Goal: Task Accomplishment & Management: Complete application form

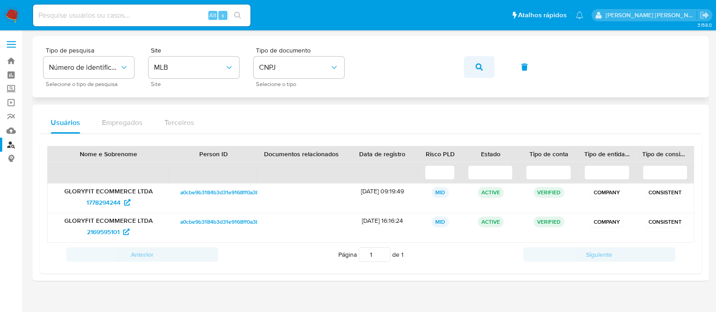
click at [481, 75] on span "button" at bounding box center [478, 67] width 7 height 20
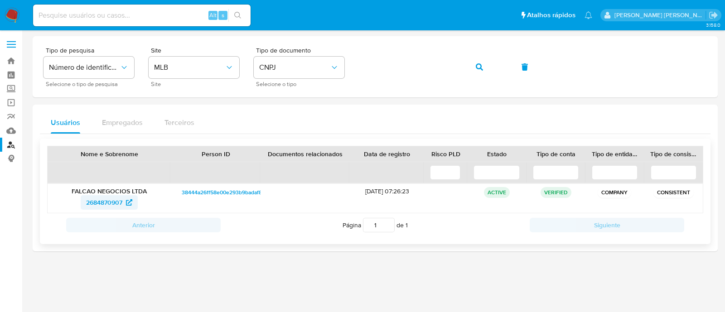
click at [119, 198] on span "2684870907" at bounding box center [104, 202] width 36 height 14
click at [485, 67] on button "button" at bounding box center [479, 67] width 31 height 22
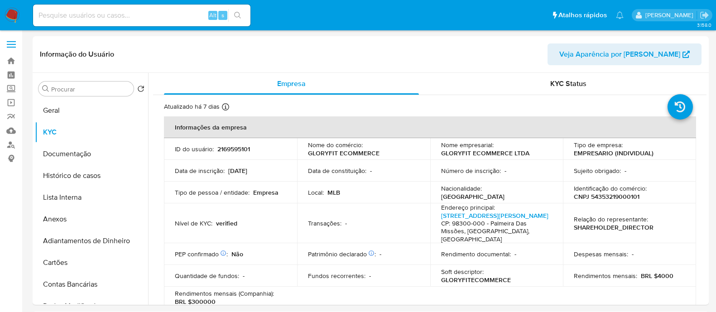
select select "10"
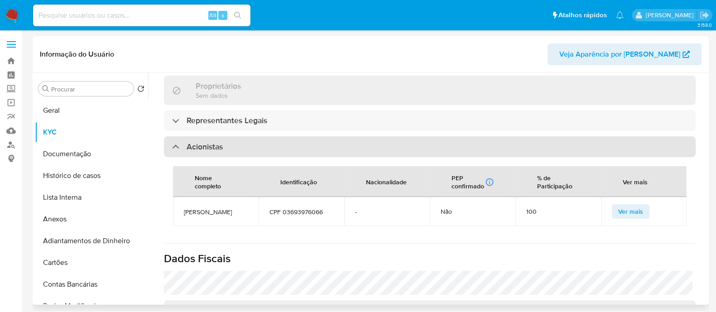
click at [396, 136] on div "Acionistas" at bounding box center [430, 146] width 532 height 21
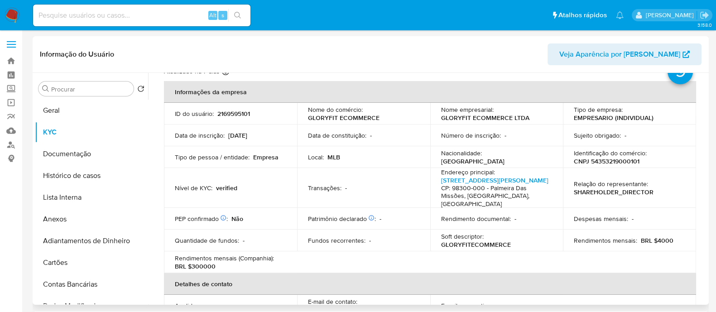
scroll to position [0, 0]
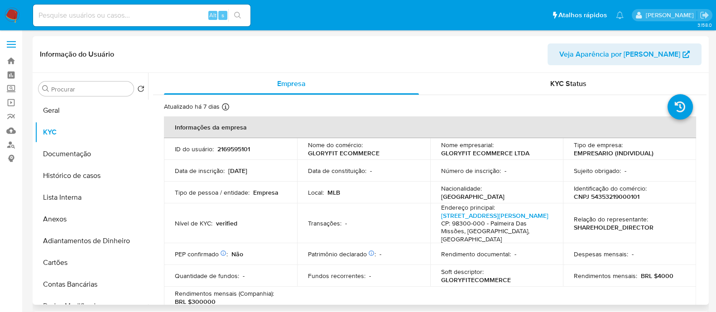
click at [232, 149] on p "2169595101" at bounding box center [233, 149] width 33 height 8
copy p "2169595101"
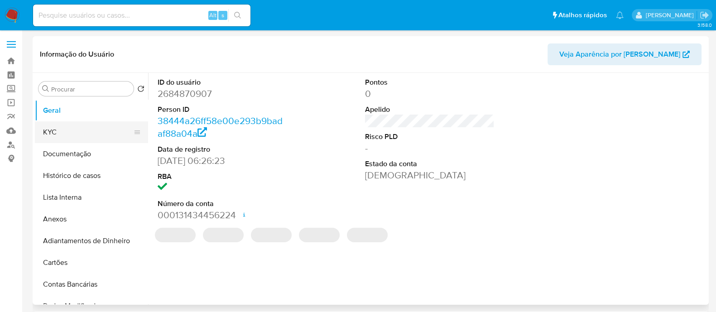
click at [86, 134] on button "KYC" at bounding box center [88, 132] width 106 height 22
select select "10"
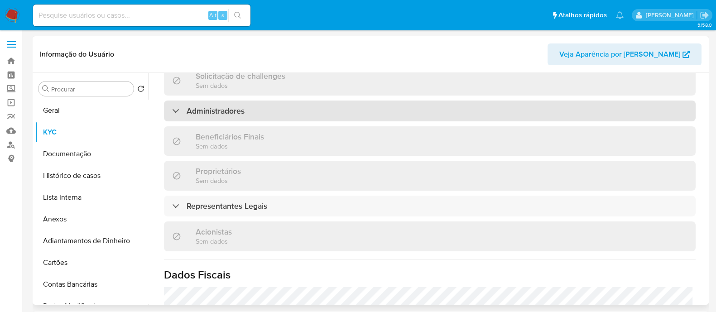
click at [263, 116] on div "Administradores" at bounding box center [430, 111] width 532 height 21
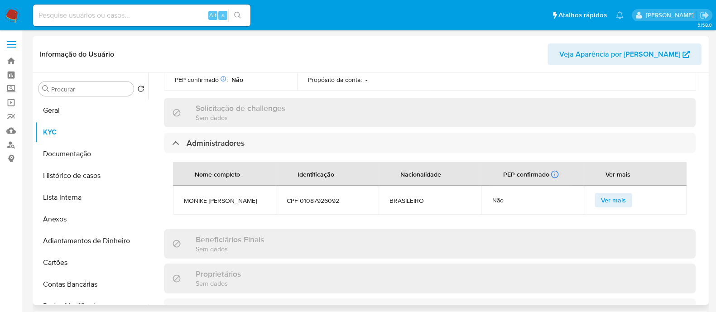
scroll to position [499, 0]
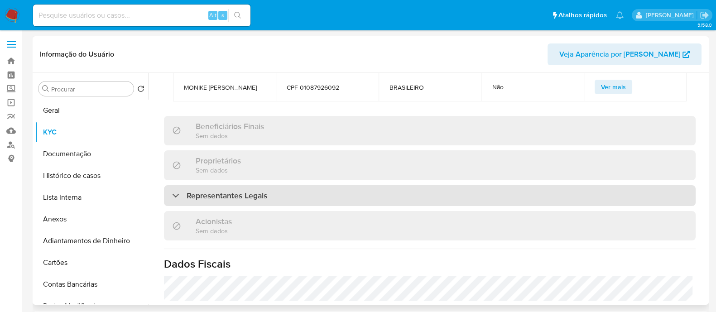
click at [254, 191] on h3 "Representantes Legais" at bounding box center [227, 196] width 81 height 10
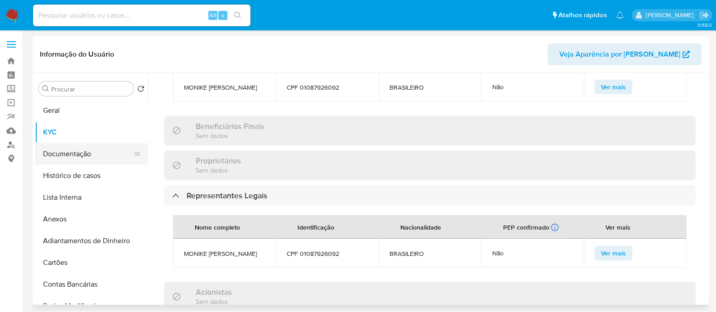
click at [77, 154] on button "Documentação" at bounding box center [88, 154] width 106 height 22
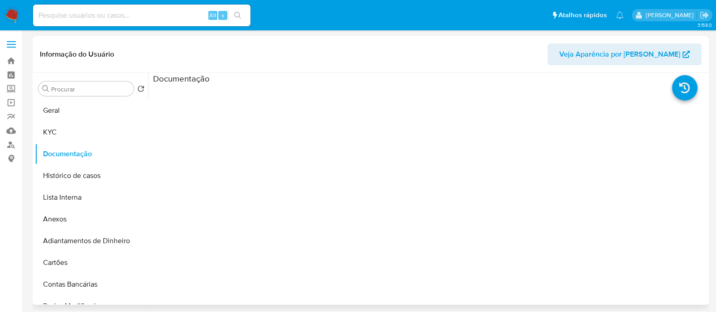
scroll to position [0, 0]
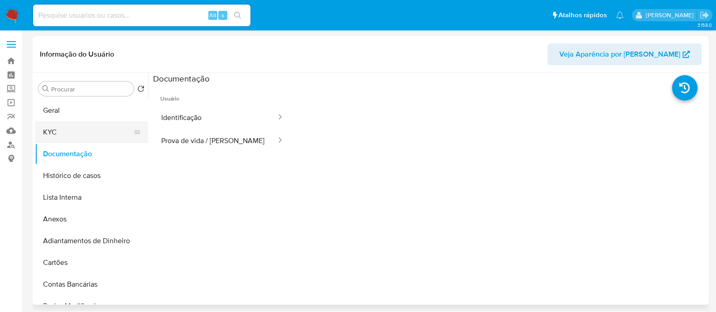
click at [83, 126] on button "KYC" at bounding box center [88, 132] width 106 height 22
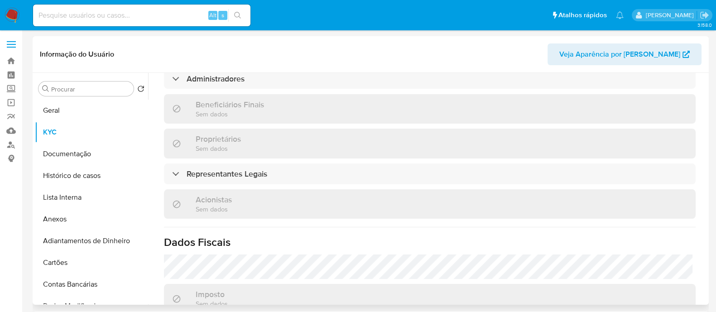
scroll to position [562, 0]
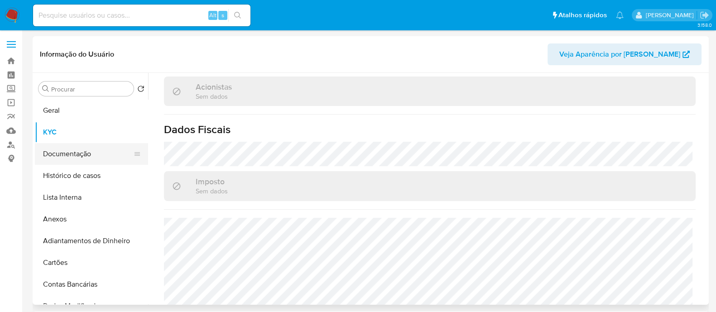
click at [81, 146] on button "Documentação" at bounding box center [88, 154] width 106 height 22
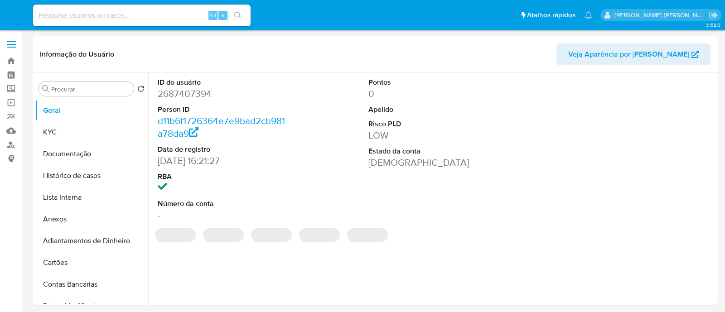
select select "10"
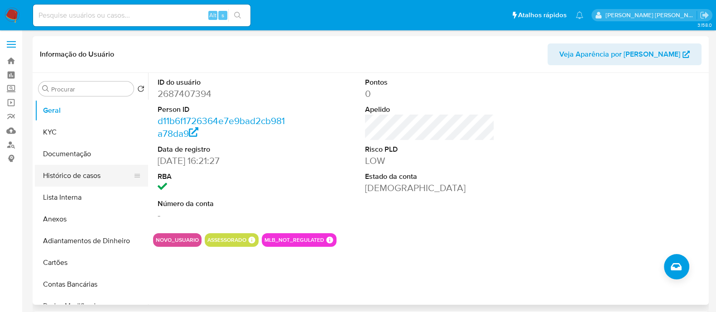
click at [63, 172] on button "Histórico de casos" at bounding box center [88, 176] width 106 height 22
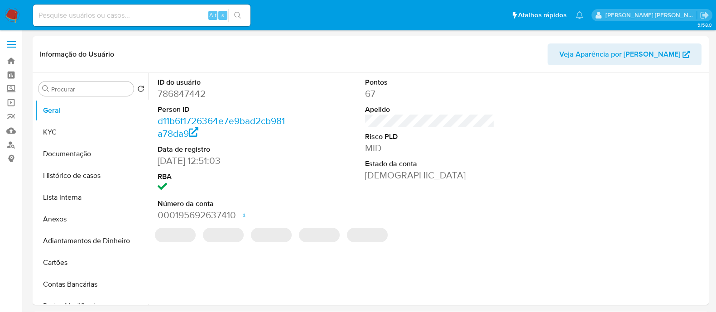
select select "10"
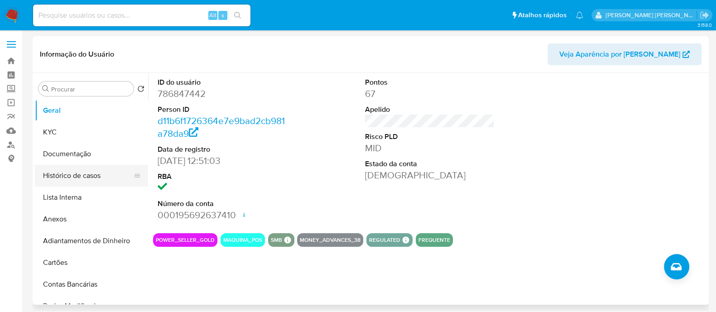
click at [97, 179] on button "Histórico de casos" at bounding box center [88, 176] width 106 height 22
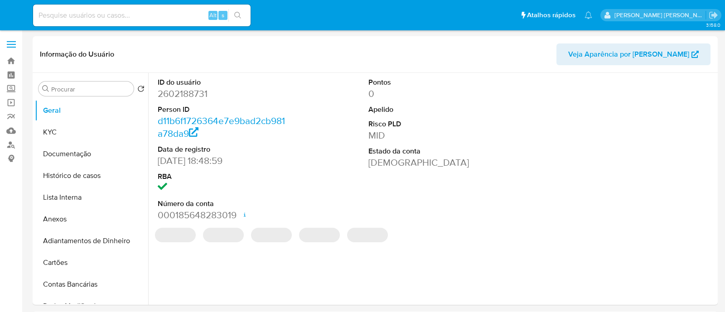
select select "10"
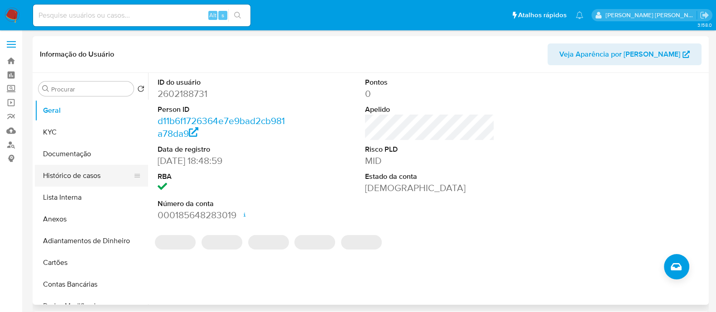
click at [65, 178] on button "Histórico de casos" at bounding box center [88, 176] width 106 height 22
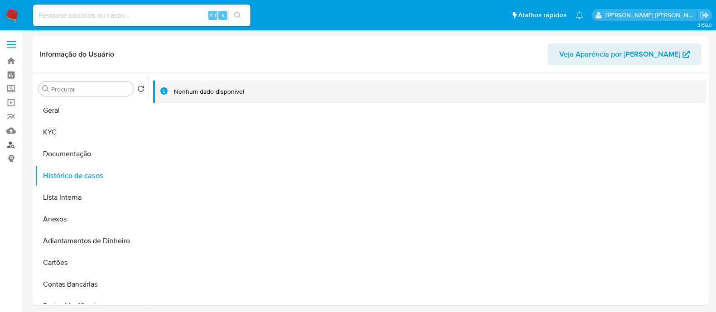
click at [11, 144] on link "Localizador de pessoas" at bounding box center [54, 145] width 108 height 14
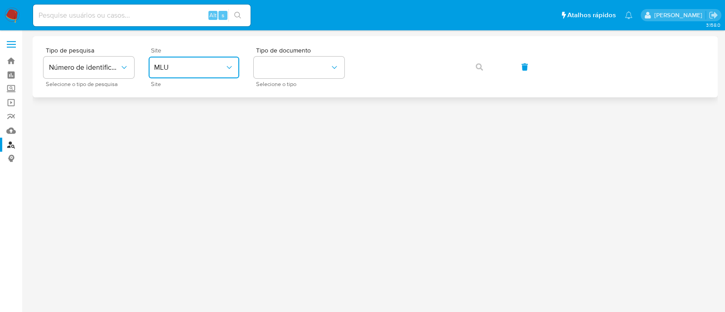
click at [180, 74] on button "MLU" at bounding box center [194, 68] width 91 height 22
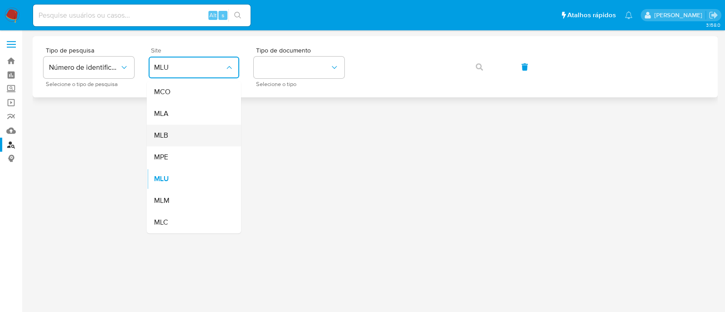
click at [202, 132] on div "MLB" at bounding box center [191, 136] width 74 height 22
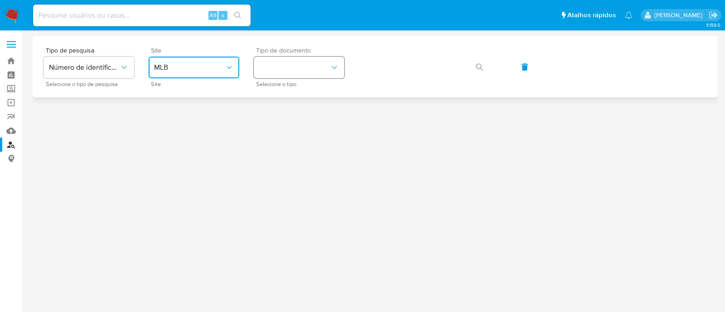
click at [306, 63] on button "identificationType" at bounding box center [299, 68] width 91 height 22
click at [308, 105] on div "CNPJ CNPJ" at bounding box center [296, 96] width 74 height 31
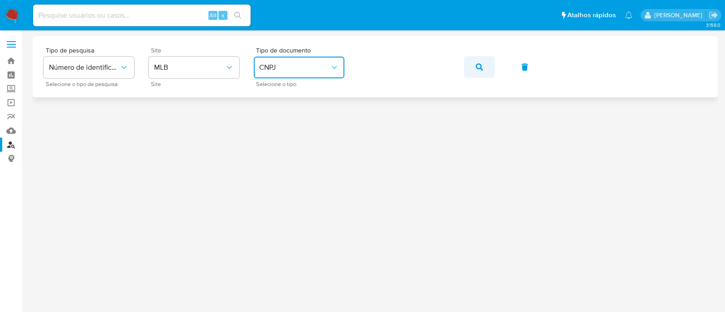
click at [477, 64] on icon "button" at bounding box center [478, 66] width 7 height 7
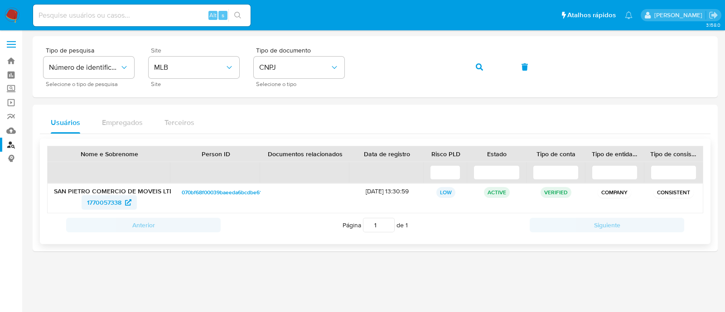
click at [116, 198] on span "1770057338" at bounding box center [104, 202] width 34 height 14
click at [484, 63] on button "button" at bounding box center [479, 67] width 31 height 22
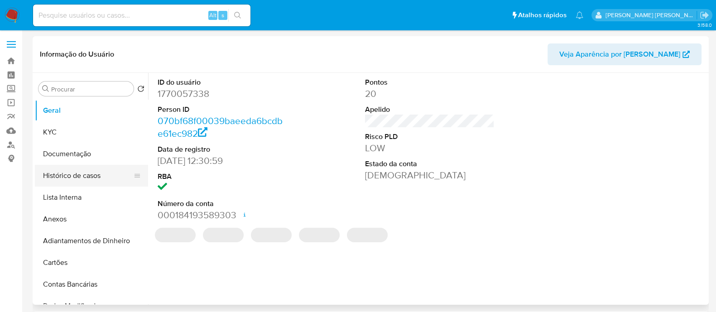
select select "10"
click at [62, 172] on button "Histórico de casos" at bounding box center [88, 176] width 106 height 22
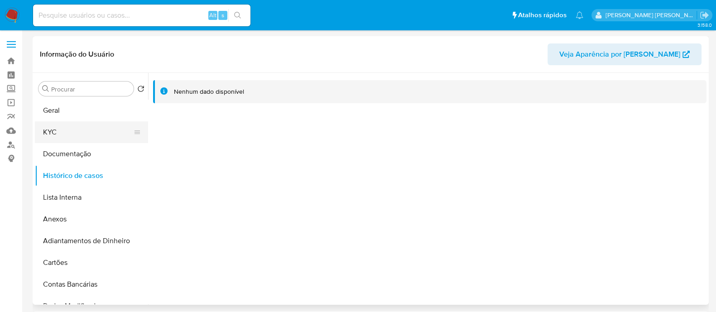
click at [45, 132] on button "KYC" at bounding box center [88, 132] width 106 height 22
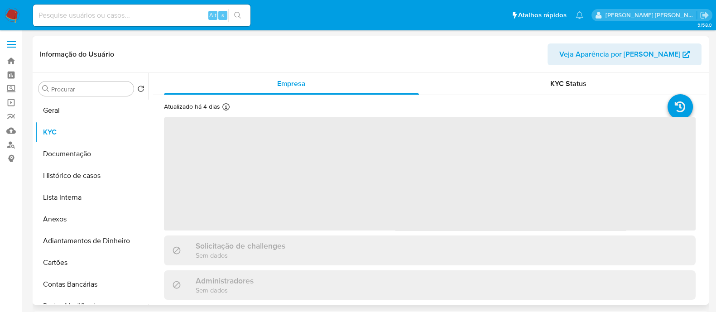
scroll to position [226, 0]
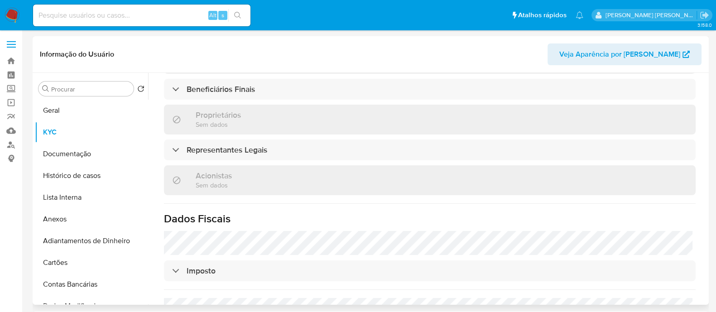
click at [313, 71] on div "Informação do Usuário Veja Aparência por Pessoa" at bounding box center [371, 54] width 676 height 37
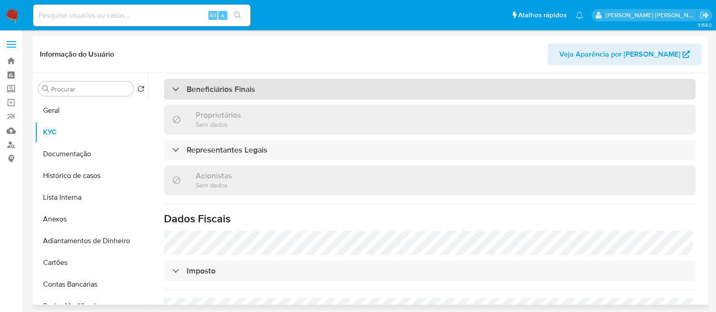
scroll to position [459, 0]
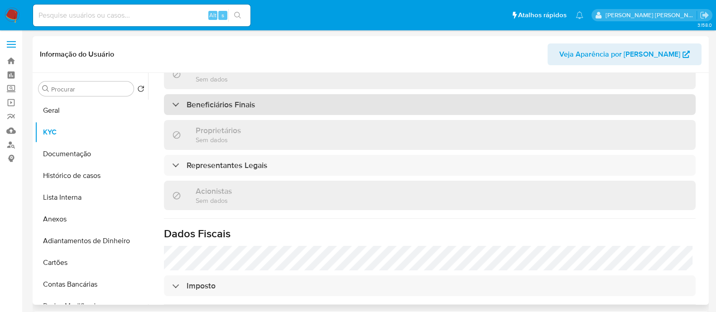
click at [312, 94] on div "Beneficiários Finais" at bounding box center [430, 104] width 532 height 21
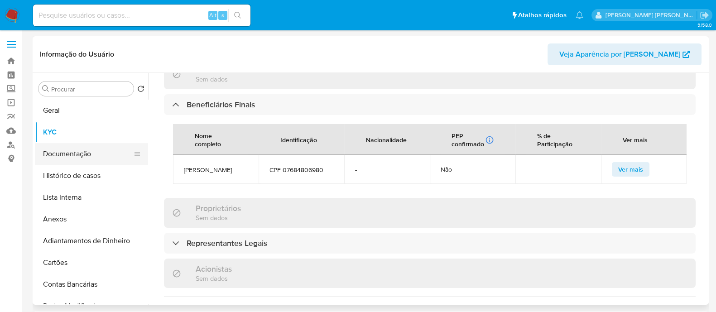
click at [90, 152] on button "Documentação" at bounding box center [88, 154] width 106 height 22
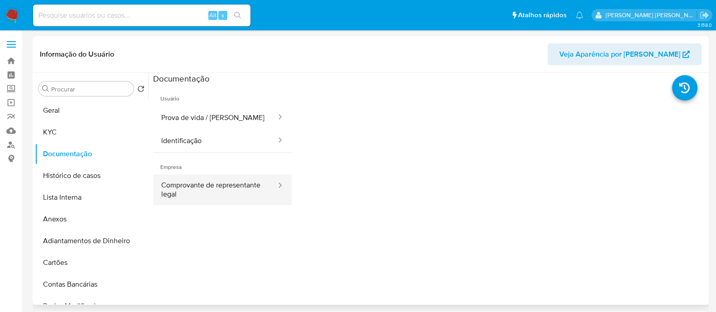
click at [275, 182] on icon at bounding box center [279, 185] width 9 height 9
click at [199, 176] on button "Comprovante de representante legal" at bounding box center [215, 189] width 124 height 31
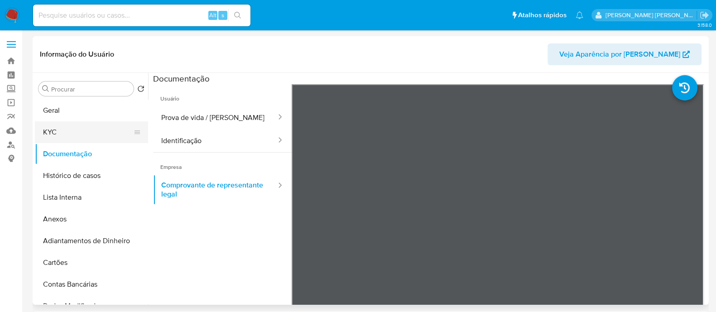
click at [44, 132] on button "KYC" at bounding box center [88, 132] width 106 height 22
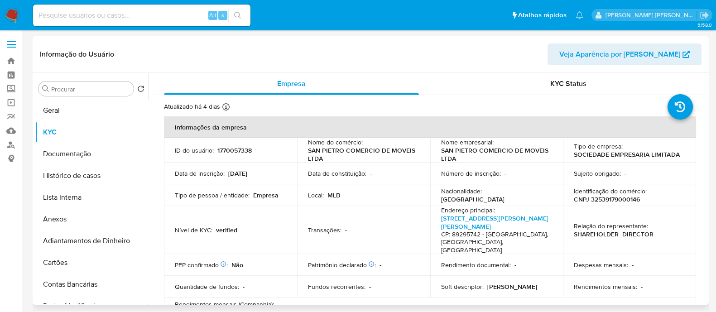
click at [625, 197] on p "CNPJ 32539179000146" at bounding box center [607, 199] width 66 height 8
copy p "32539179000146"
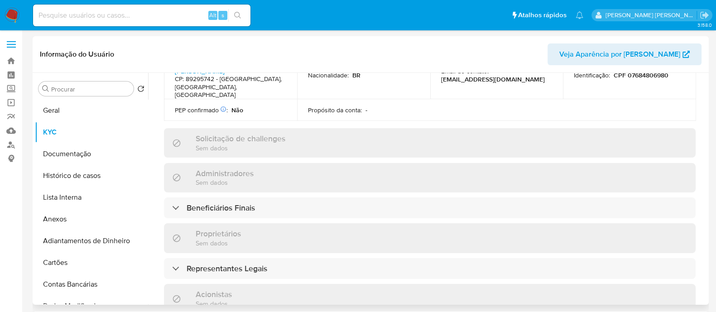
scroll to position [452, 0]
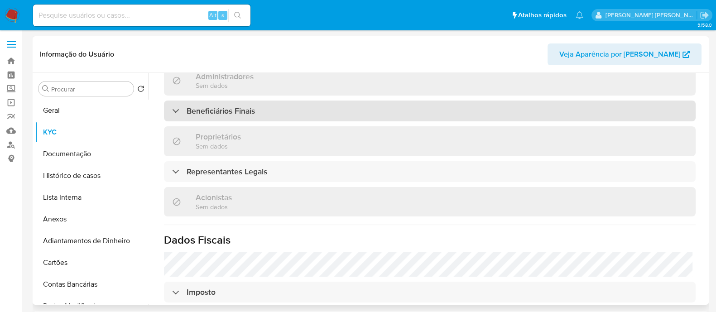
click at [270, 101] on div "Beneficiários Finais" at bounding box center [430, 111] width 532 height 21
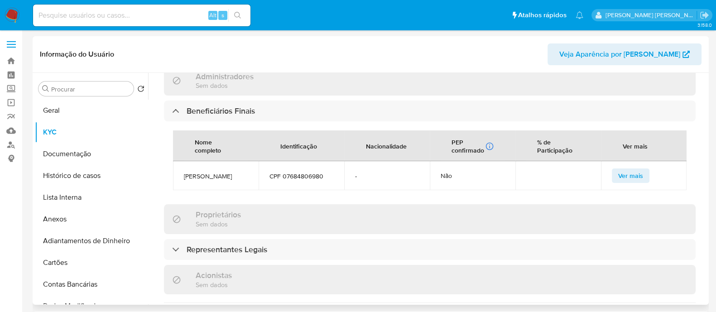
click at [193, 172] on span "AMANDA KLEIN" at bounding box center [216, 176] width 64 height 8
copy span "AMANDA KLEIN"
click at [288, 172] on span "CPF 07684806980" at bounding box center [301, 176] width 64 height 8
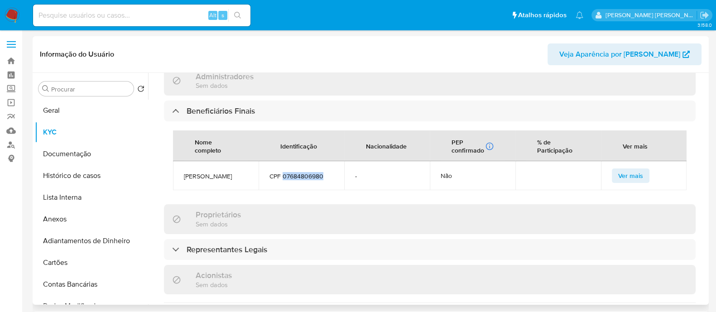
click at [288, 172] on span "CPF 07684806980" at bounding box center [301, 176] width 64 height 8
copy span "07684806980"
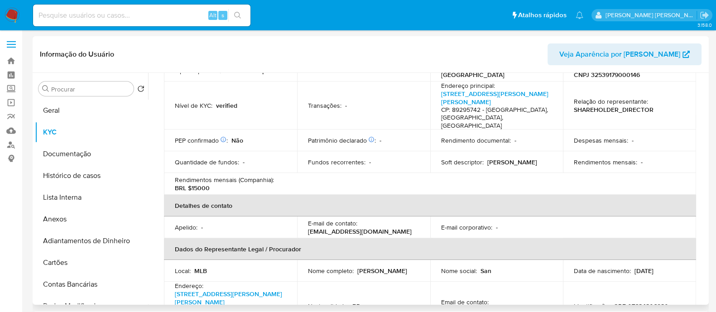
scroll to position [113, 0]
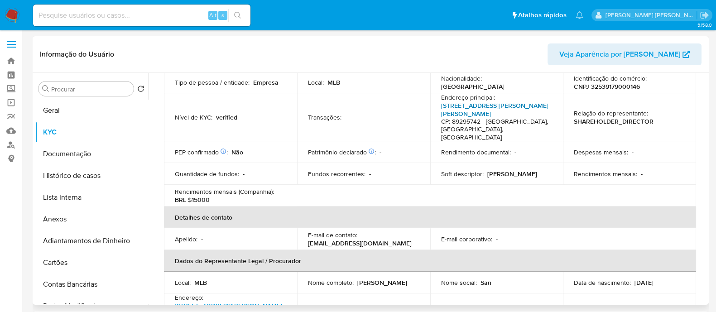
click at [476, 107] on link "Rua José Jacob Do Prado 151, Industrial Sul" at bounding box center [494, 109] width 107 height 17
click at [84, 110] on button "Geral" at bounding box center [88, 111] width 106 height 22
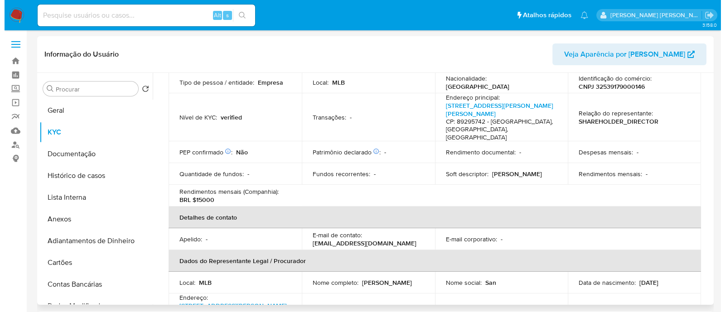
scroll to position [0, 0]
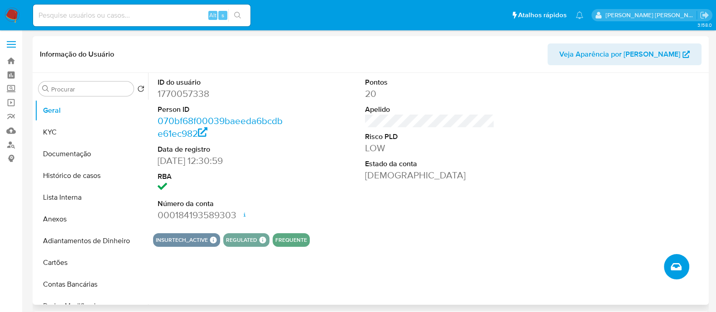
click at [672, 267] on icon "Criar caso manual" at bounding box center [676, 266] width 11 height 7
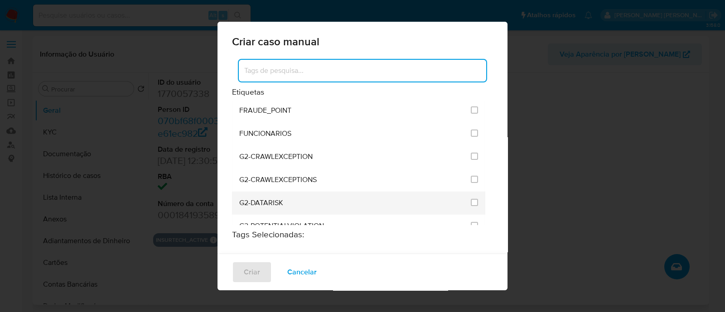
scroll to position [735, 0]
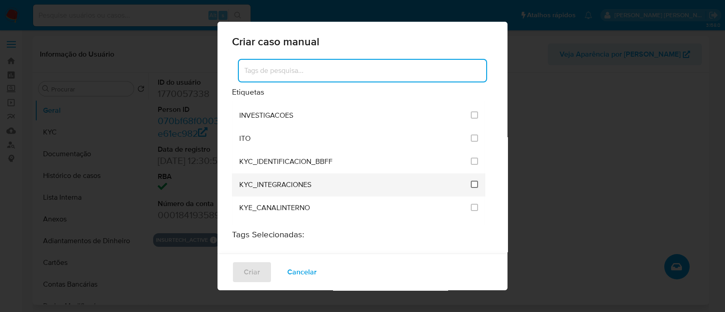
click at [470, 181] on input "2093" at bounding box center [473, 184] width 7 height 7
checkbox input "true"
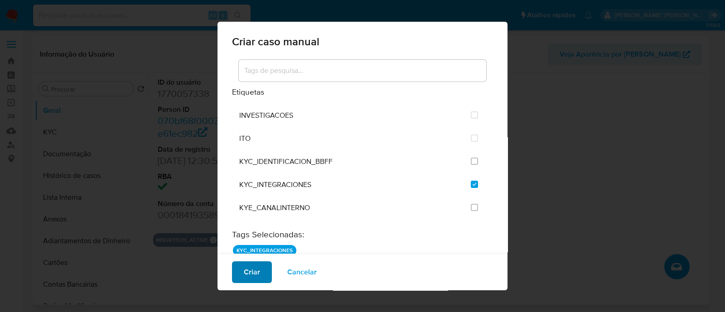
click at [254, 281] on span "Criar" at bounding box center [252, 272] width 16 height 20
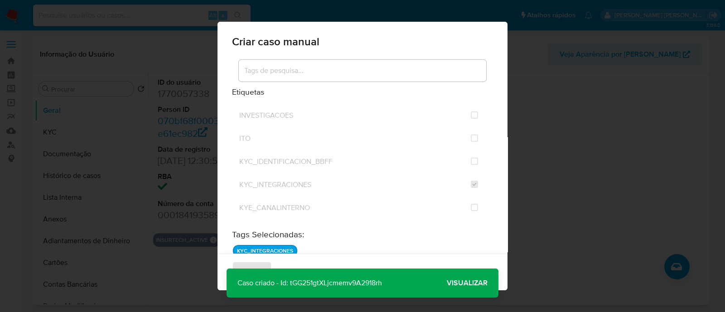
click at [461, 283] on span "Visualizar" at bounding box center [466, 283] width 41 height 0
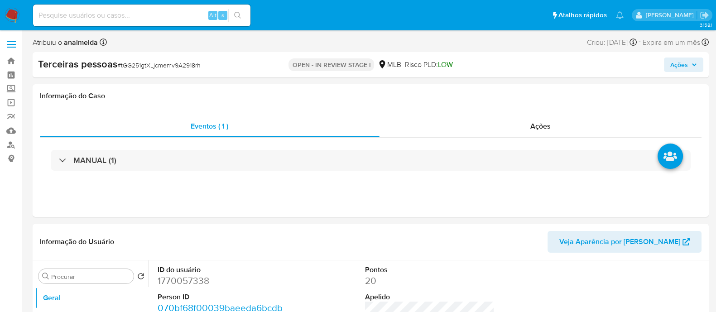
select select "10"
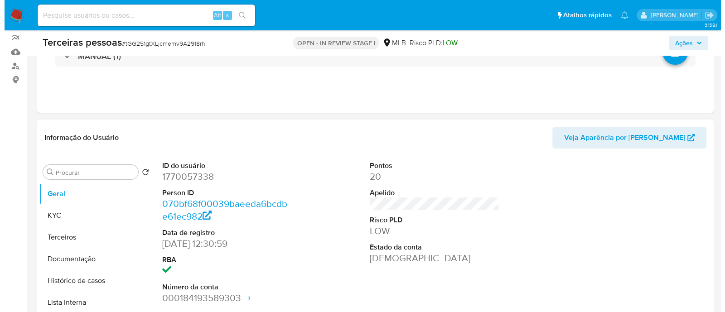
scroll to position [170, 0]
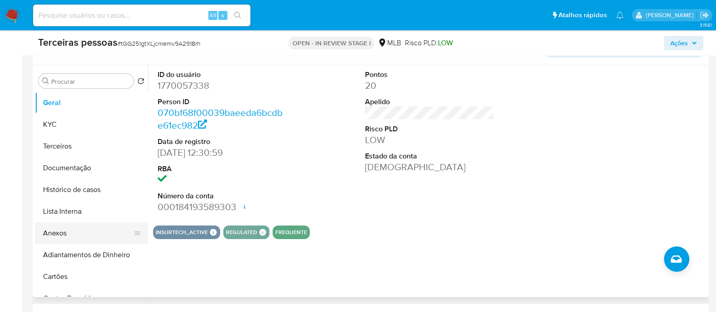
click at [65, 241] on button "Anexos" at bounding box center [88, 233] width 106 height 22
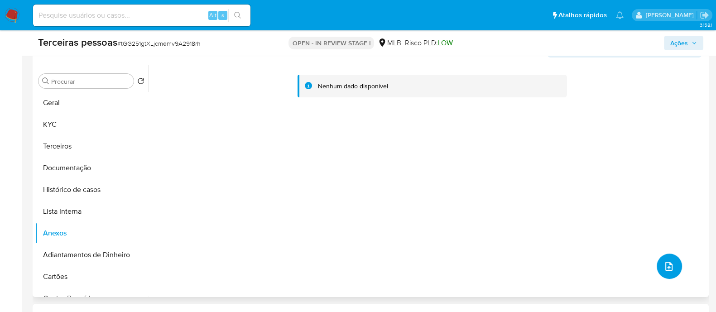
click at [663, 266] on icon "upload-file" at bounding box center [668, 266] width 11 height 11
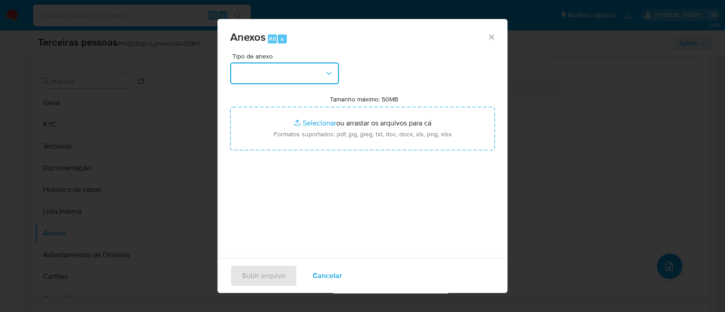
click at [285, 69] on button "button" at bounding box center [284, 73] width 109 height 22
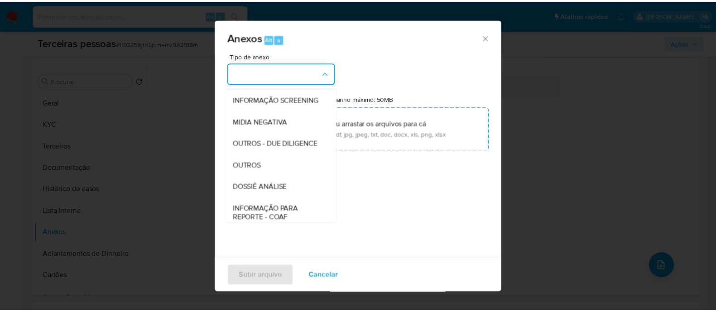
scroll to position [139, 0]
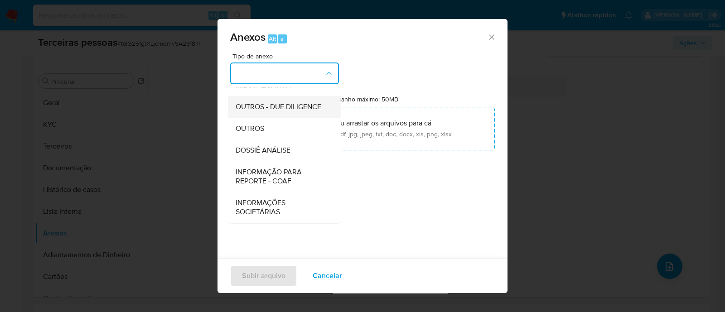
click at [260, 102] on span "OUTROS - DUE DILIGENCE" at bounding box center [278, 106] width 86 height 9
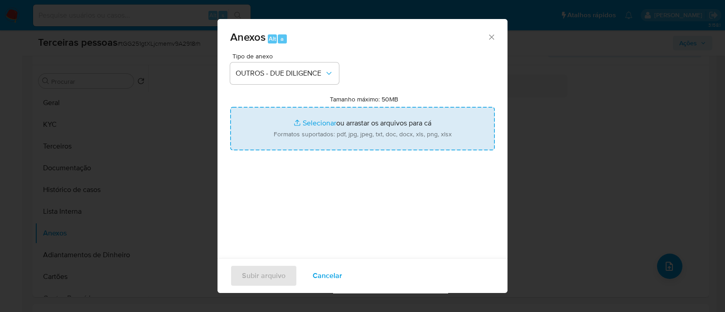
click at [359, 127] on input "Tamanho máximo: 50MB Selecionar arquivos" at bounding box center [362, 128] width 264 height 43
type input "C:\fakepath\SAN PIETRO COMERCIO DE MOVEIS LTDA maps.png"
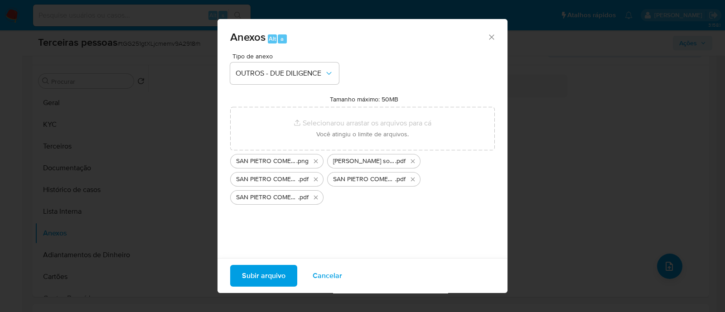
click at [256, 272] on span "Subir arquivo" at bounding box center [263, 276] width 43 height 20
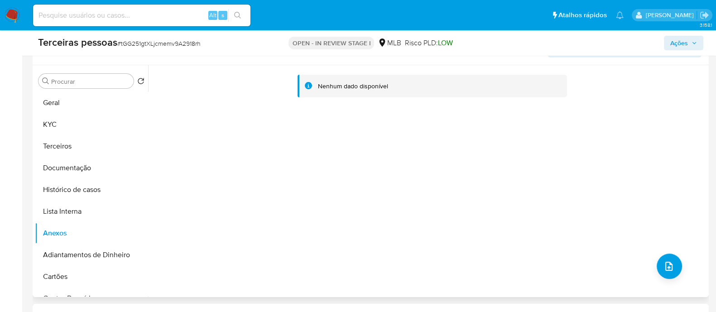
click at [344, 196] on div "Nenhum dado disponível" at bounding box center [427, 181] width 558 height 232
click at [57, 123] on button "KYC" at bounding box center [88, 125] width 106 height 22
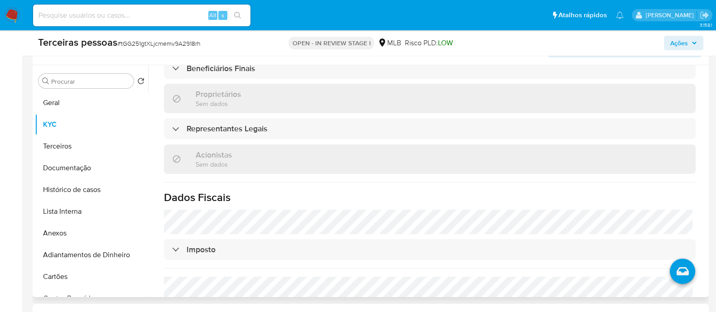
scroll to position [509, 0]
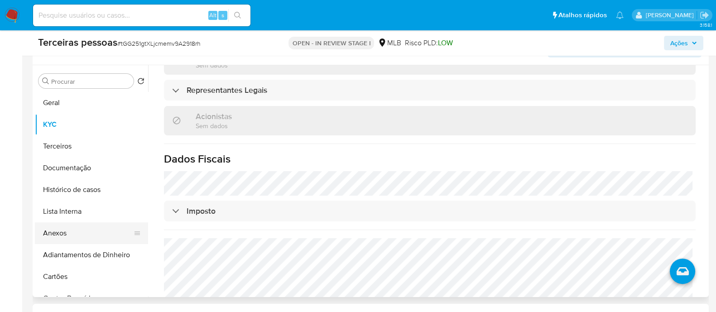
click at [73, 232] on button "Anexos" at bounding box center [88, 233] width 106 height 22
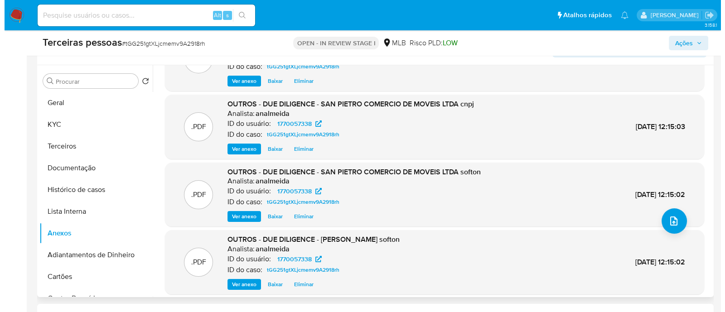
scroll to position [56, 0]
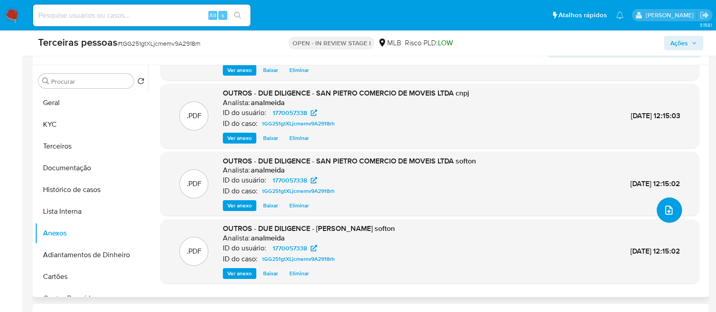
click at [665, 207] on icon "upload-file" at bounding box center [668, 210] width 7 height 9
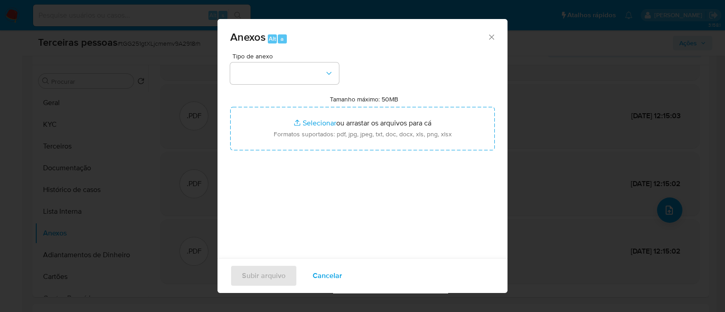
click at [281, 88] on div "Tipo de anexo Tamanho máximo: 50MB Selecionar arquivos Selecionar ou arrastar o…" at bounding box center [362, 160] width 264 height 214
click at [293, 76] on button "button" at bounding box center [284, 73] width 109 height 22
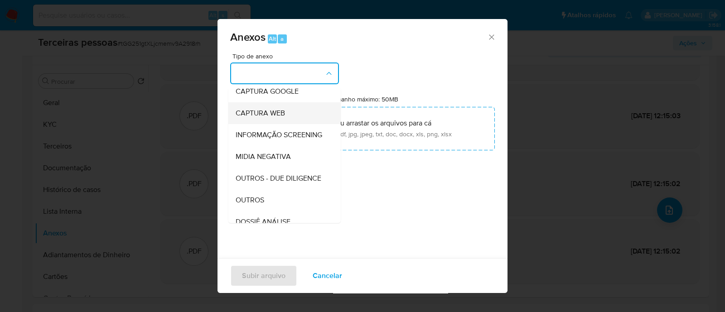
scroll to position [113, 0]
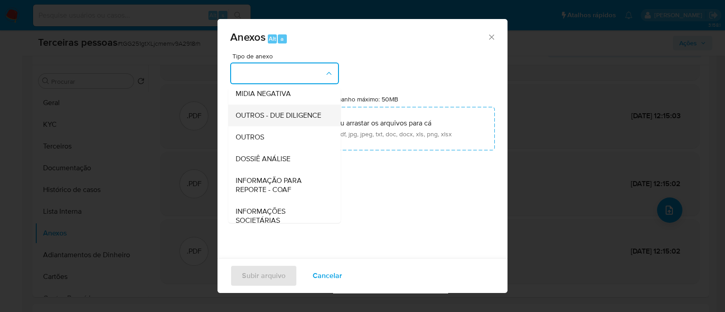
click at [267, 126] on div "OUTROS - DUE DILIGENCE" at bounding box center [281, 116] width 92 height 22
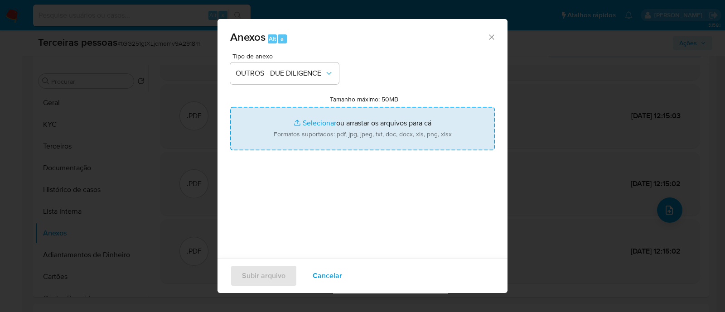
click at [365, 121] on input "Tamanho máximo: 50MB Selecionar arquivos" at bounding box center [362, 128] width 264 height 43
type input "C:\fakepath\Matriz de Risco - SAN PIETRO COMERCIO DE MOVEIS LTDA.pdf"
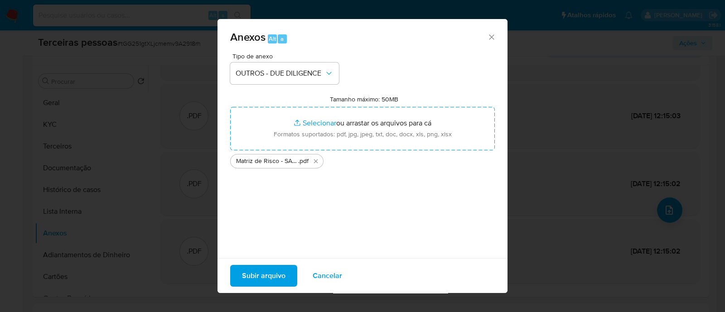
click at [252, 277] on span "Subir arquivo" at bounding box center [263, 276] width 43 height 20
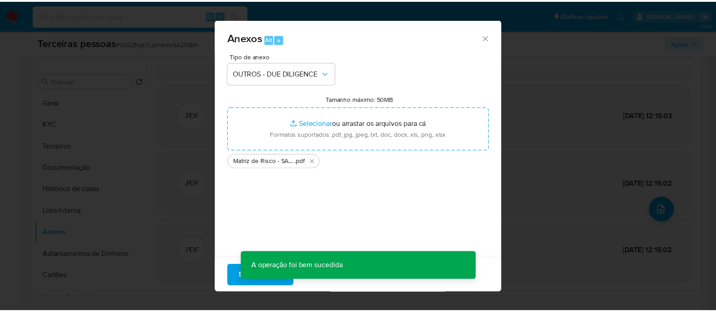
scroll to position [66, 0]
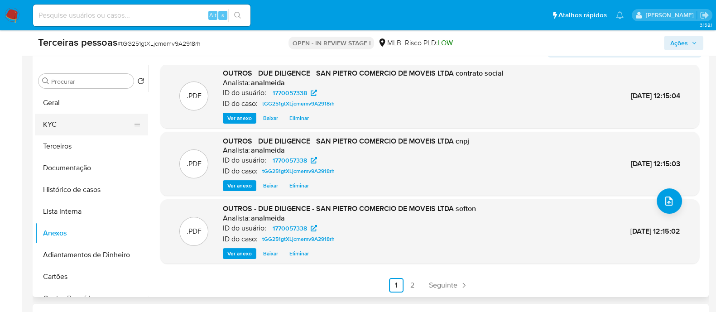
click at [43, 119] on button "KYC" at bounding box center [88, 125] width 106 height 22
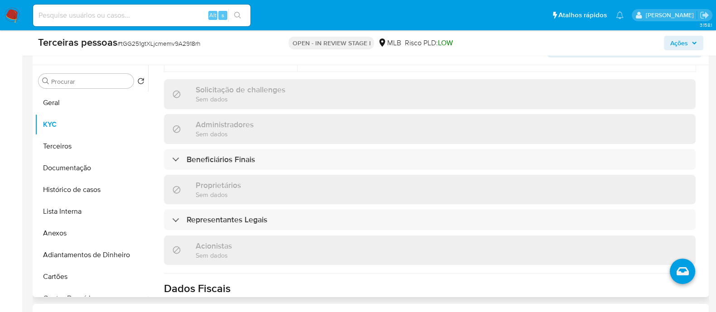
scroll to position [396, 0]
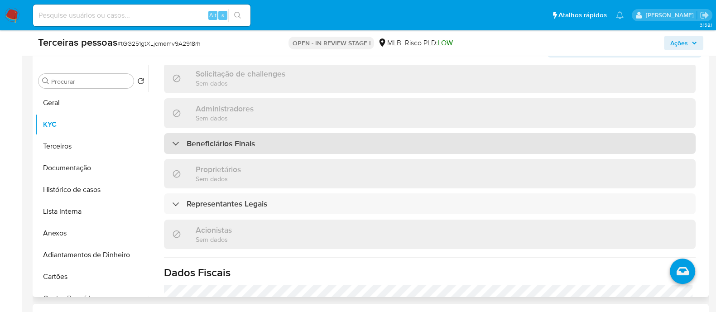
click at [273, 142] on div "Beneficiários Finais" at bounding box center [430, 143] width 532 height 21
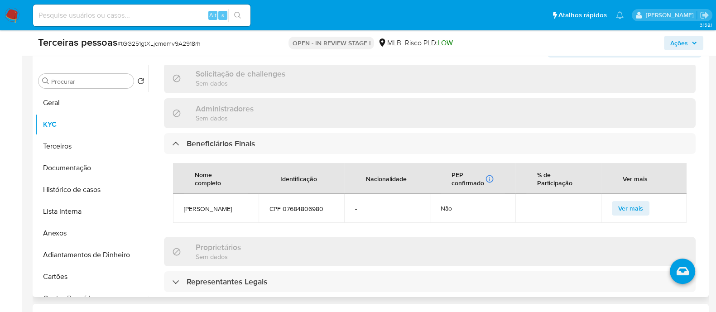
click at [290, 209] on span "CPF 07684806980" at bounding box center [301, 209] width 64 height 8
copy span "07684806980"
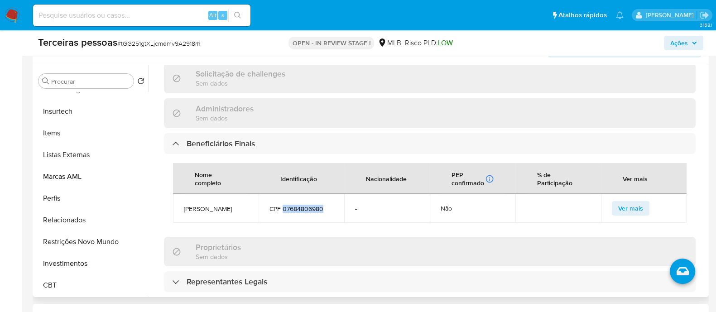
scroll to position [226, 0]
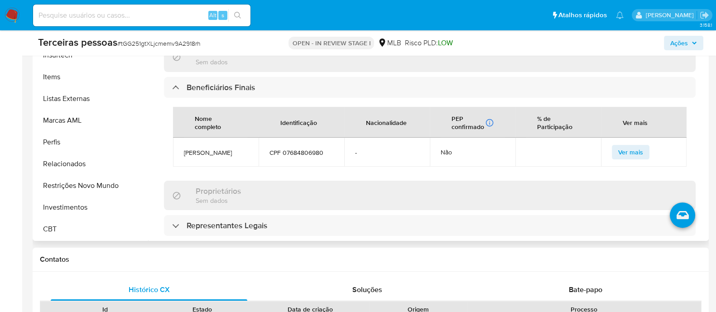
click at [163, 109] on div "Atualizado há 4 dias Criado: 13/04/2024 13:30:59 Atualizado: 11/09/2025 08:44:4…" at bounding box center [429, 57] width 553 height 845
click at [290, 147] on td "CPF 07684806980" at bounding box center [302, 152] width 86 height 29
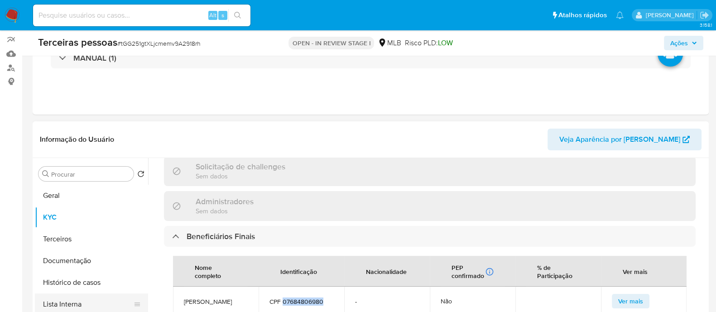
scroll to position [170, 0]
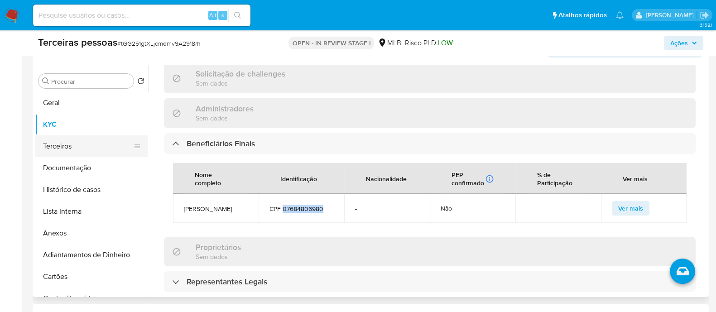
click at [60, 136] on button "Terceiros" at bounding box center [88, 146] width 106 height 22
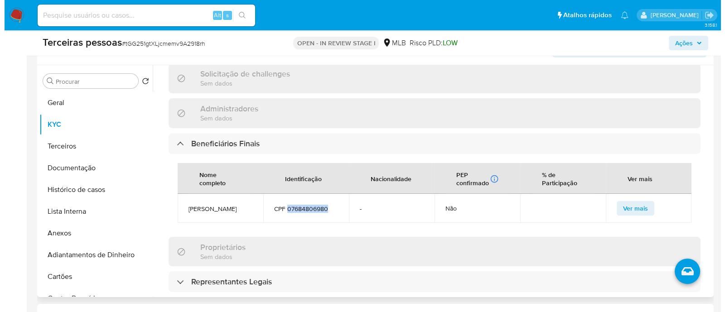
scroll to position [0, 0]
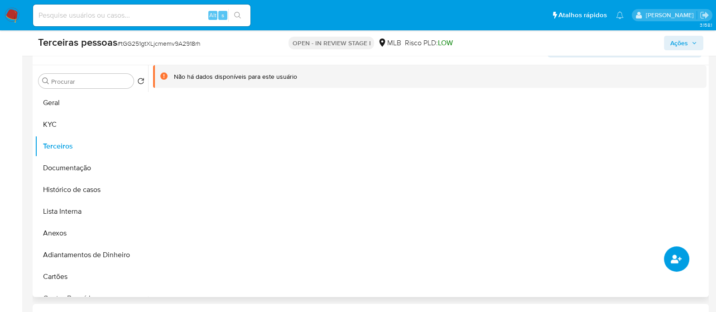
click at [682, 258] on button "common.add_complementary_information" at bounding box center [676, 258] width 25 height 25
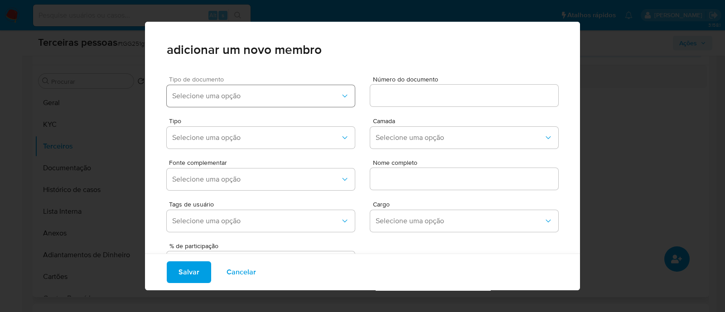
click at [294, 97] on span "Selecione uma opção" at bounding box center [256, 95] width 168 height 9
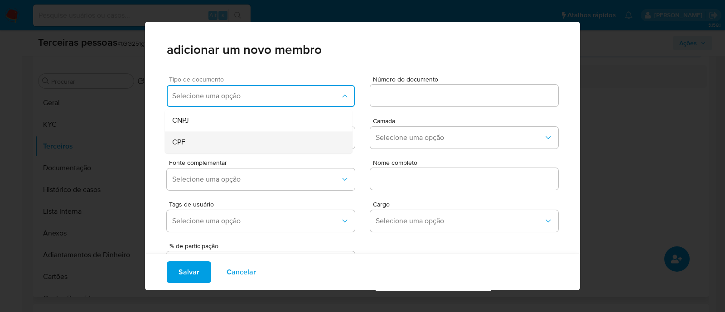
click at [245, 142] on div "CPF" at bounding box center [241, 142] width 139 height 22
click at [427, 91] on input at bounding box center [464, 96] width 188 height 12
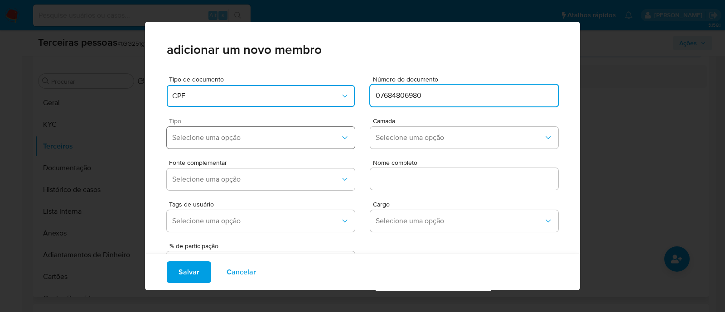
type input "07684806980"
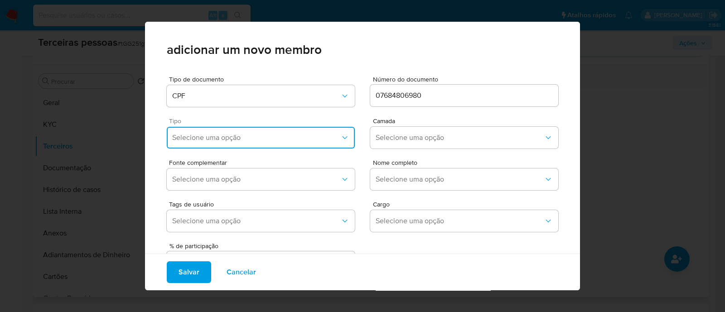
click at [272, 137] on span "Selecione uma opção" at bounding box center [256, 137] width 168 height 9
click at [226, 240] on div "Accionistas" at bounding box center [241, 249] width 139 height 22
click at [395, 140] on span "Selecione uma opção" at bounding box center [459, 137] width 168 height 9
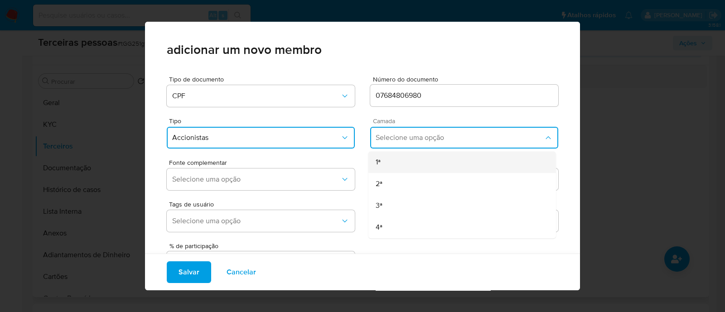
click at [397, 165] on div "1ª" at bounding box center [444, 162] width 139 height 22
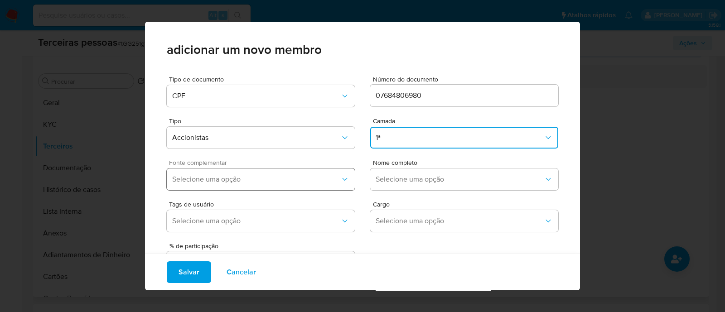
click at [247, 184] on button "Selecione uma opção" at bounding box center [261, 179] width 188 height 22
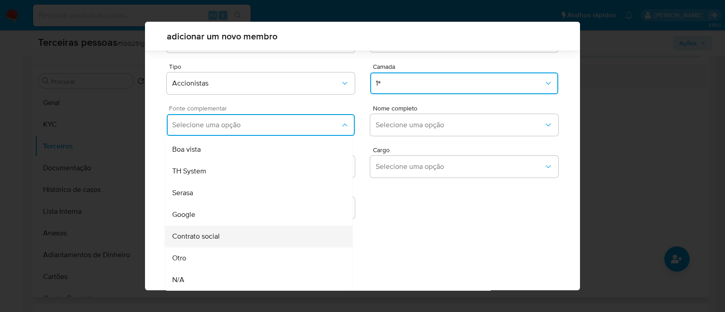
click at [226, 234] on div "Contrato social" at bounding box center [241, 237] width 139 height 22
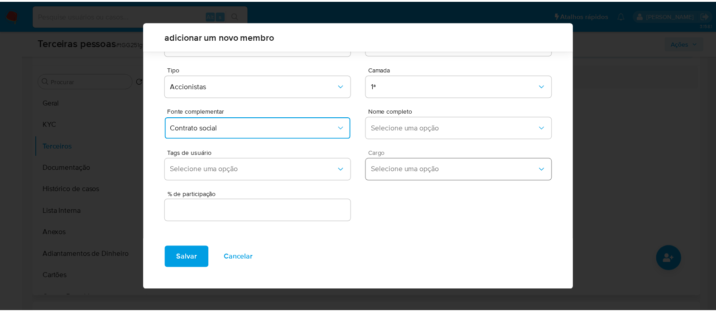
scroll to position [33, 0]
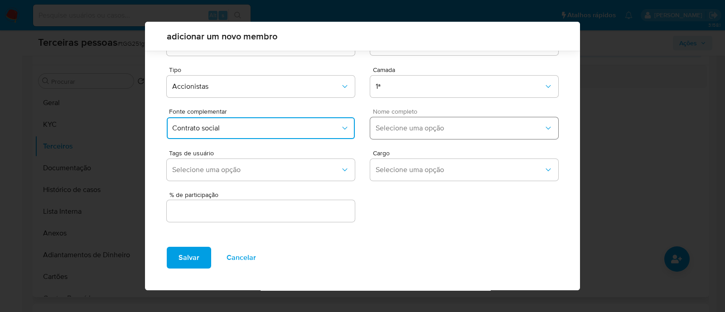
click at [439, 132] on span "Selecione uma opção" at bounding box center [459, 128] width 168 height 9
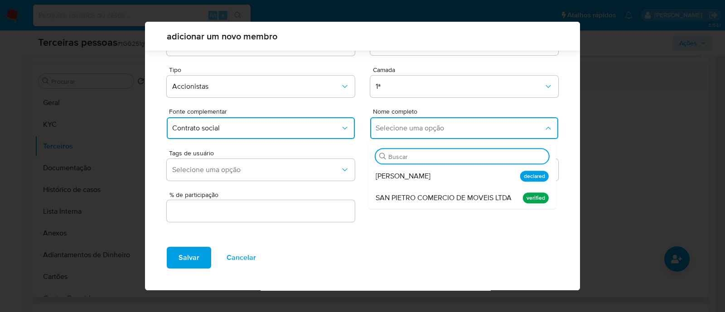
drag, startPoint x: 425, startPoint y: 176, endPoint x: 362, endPoint y: 204, distance: 68.9
click at [417, 179] on div "Amanda Klein" at bounding box center [444, 176] width 139 height 22
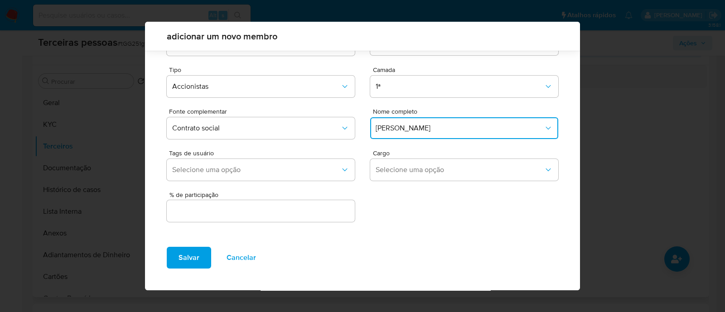
click at [320, 215] on input "text" at bounding box center [261, 211] width 188 height 12
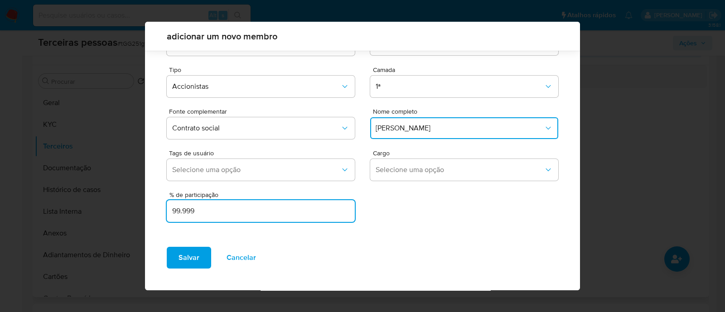
type input "99.999"
click at [190, 260] on span "Salvar" at bounding box center [188, 258] width 21 height 20
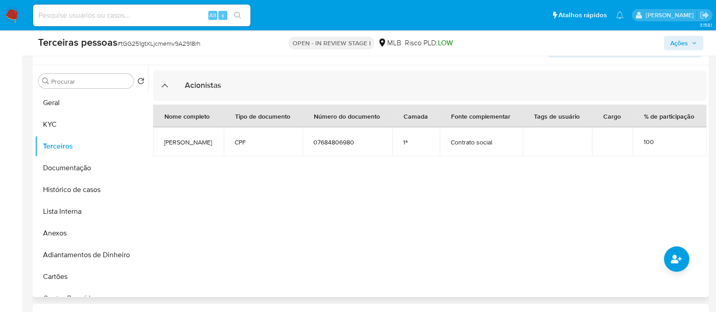
click at [687, 43] on span "Ações" at bounding box center [679, 43] width 18 height 14
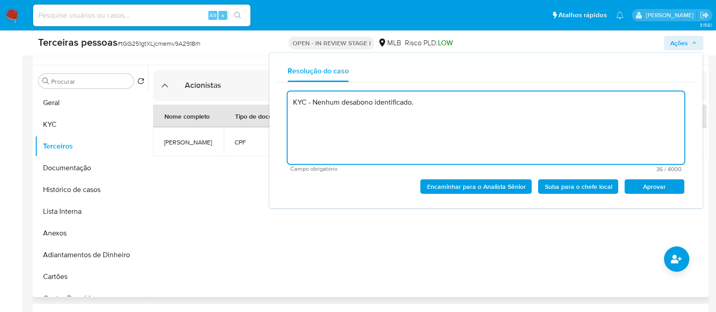
click at [666, 188] on span "Aprovar" at bounding box center [654, 186] width 47 height 13
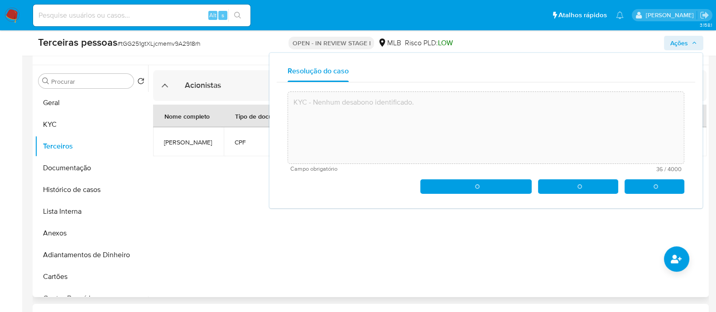
type textarea "KYC - Nenhum desabono identificado."
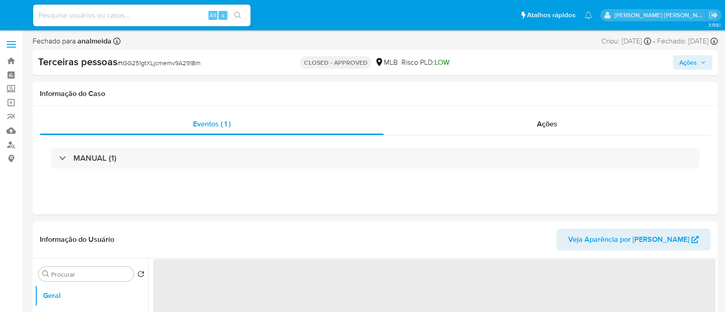
select select "10"
